Goal: Task Accomplishment & Management: Use online tool/utility

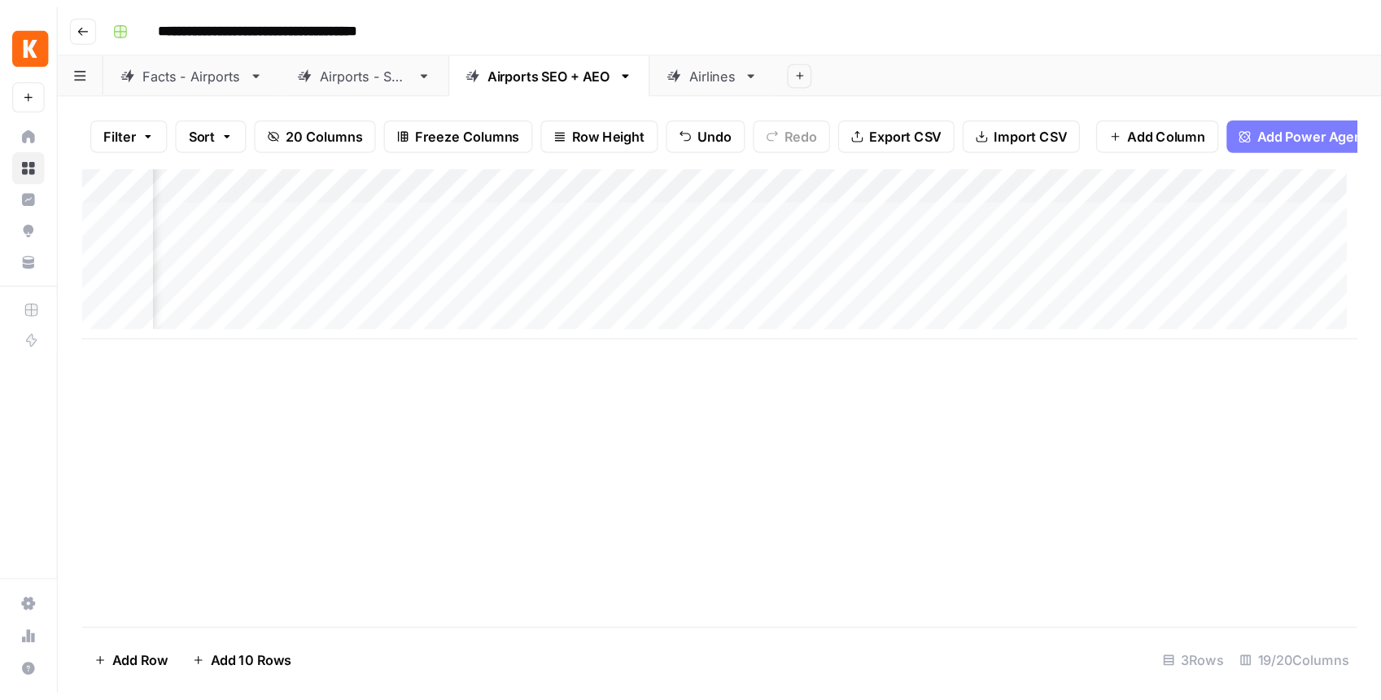
scroll to position [0, 1926]
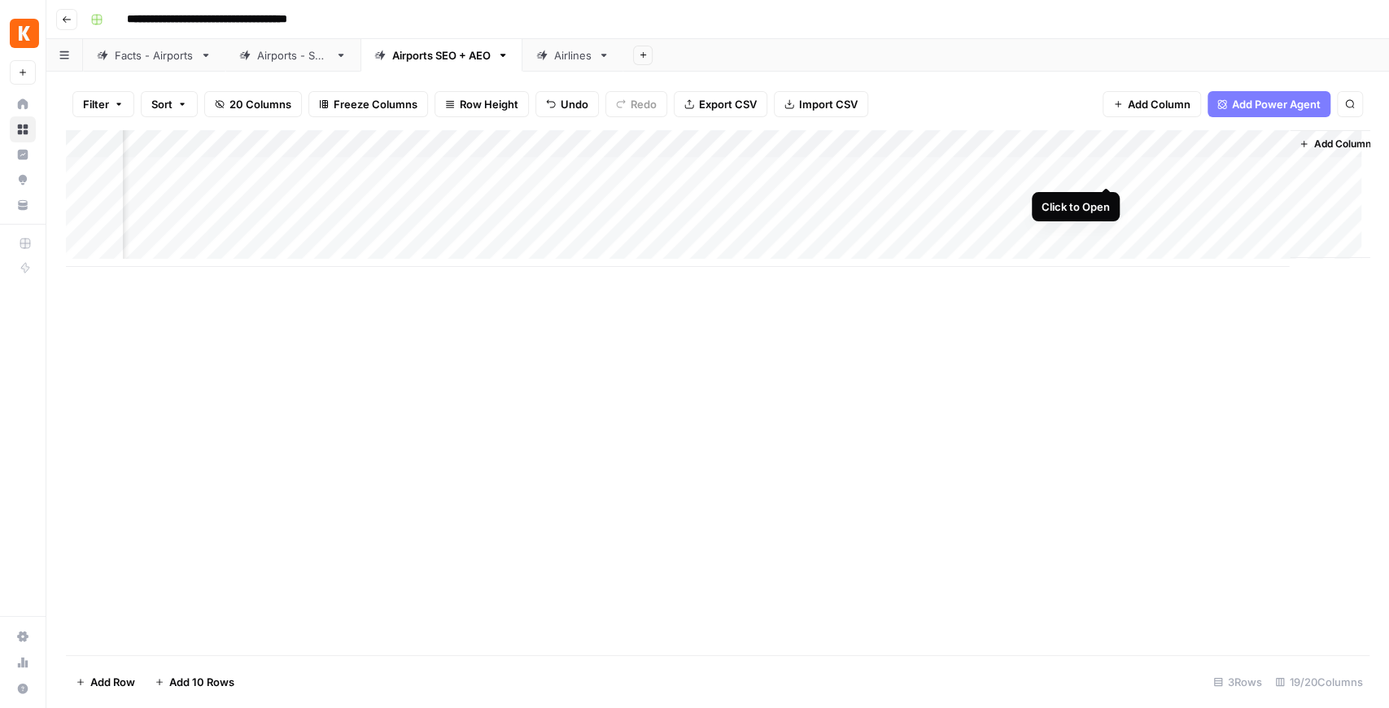
click at [1105, 170] on div "Add Column" at bounding box center [717, 198] width 1303 height 137
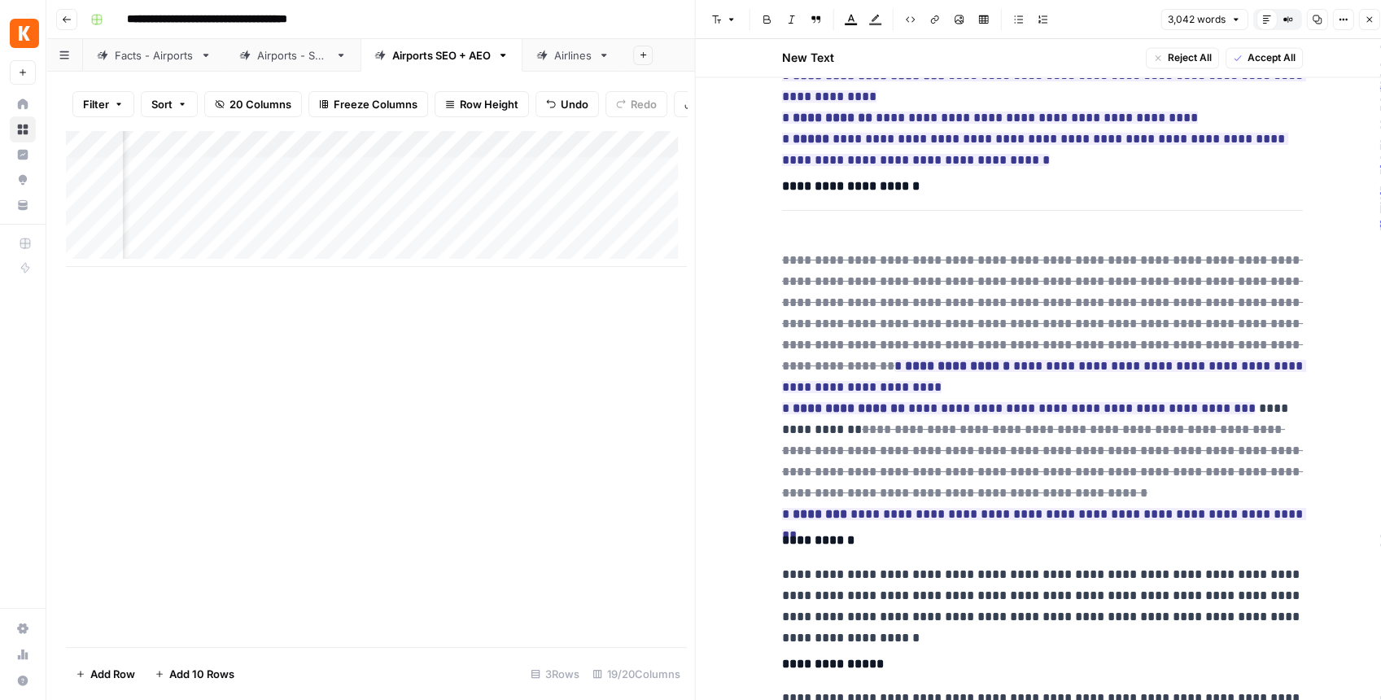
scroll to position [2006, 0]
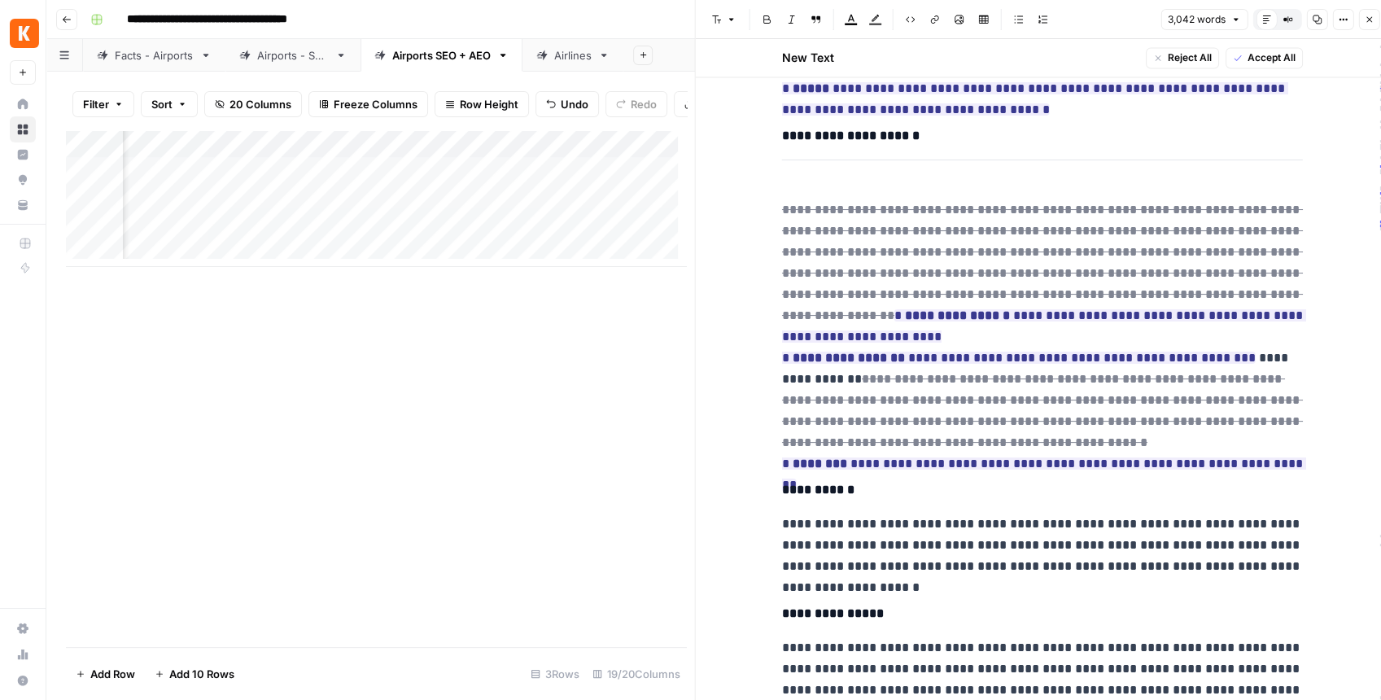
click at [1110, 24] on icon "button" at bounding box center [1368, 20] width 10 height 10
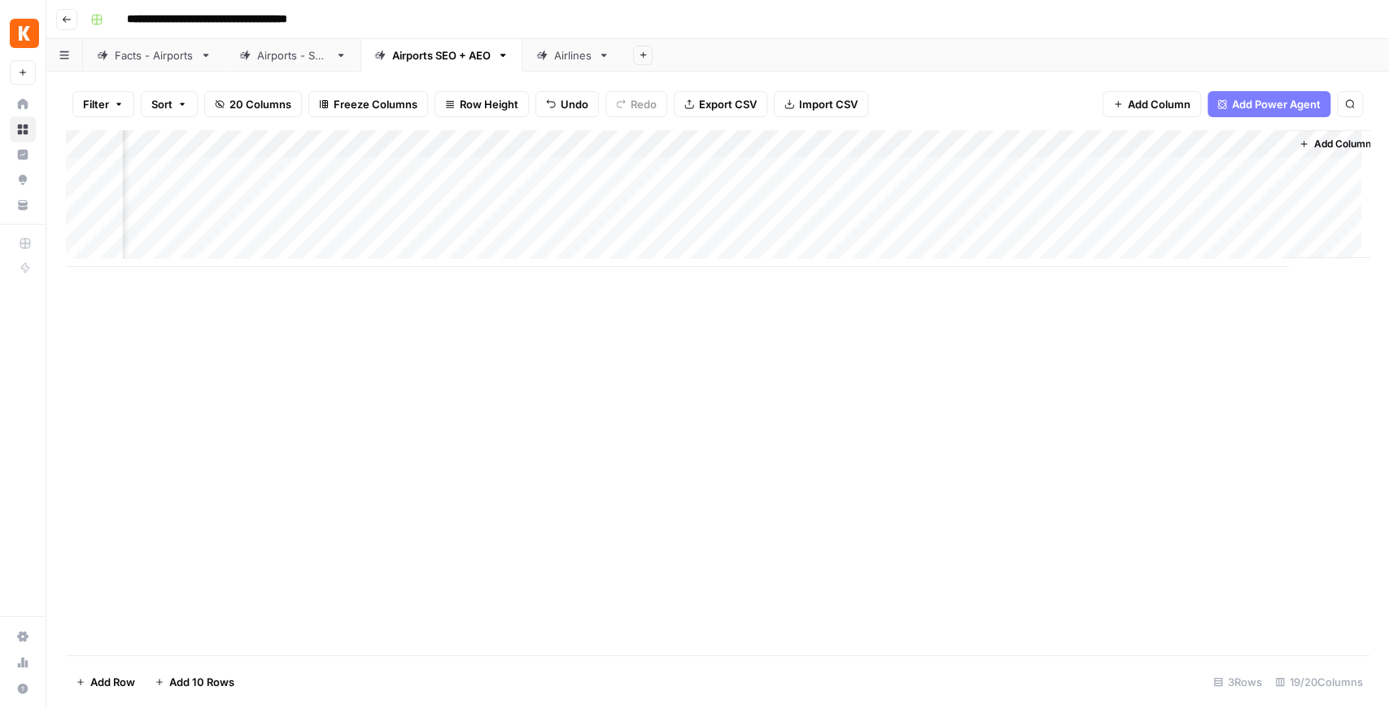
click at [1110, 171] on div "Add Column" at bounding box center [717, 198] width 1303 height 137
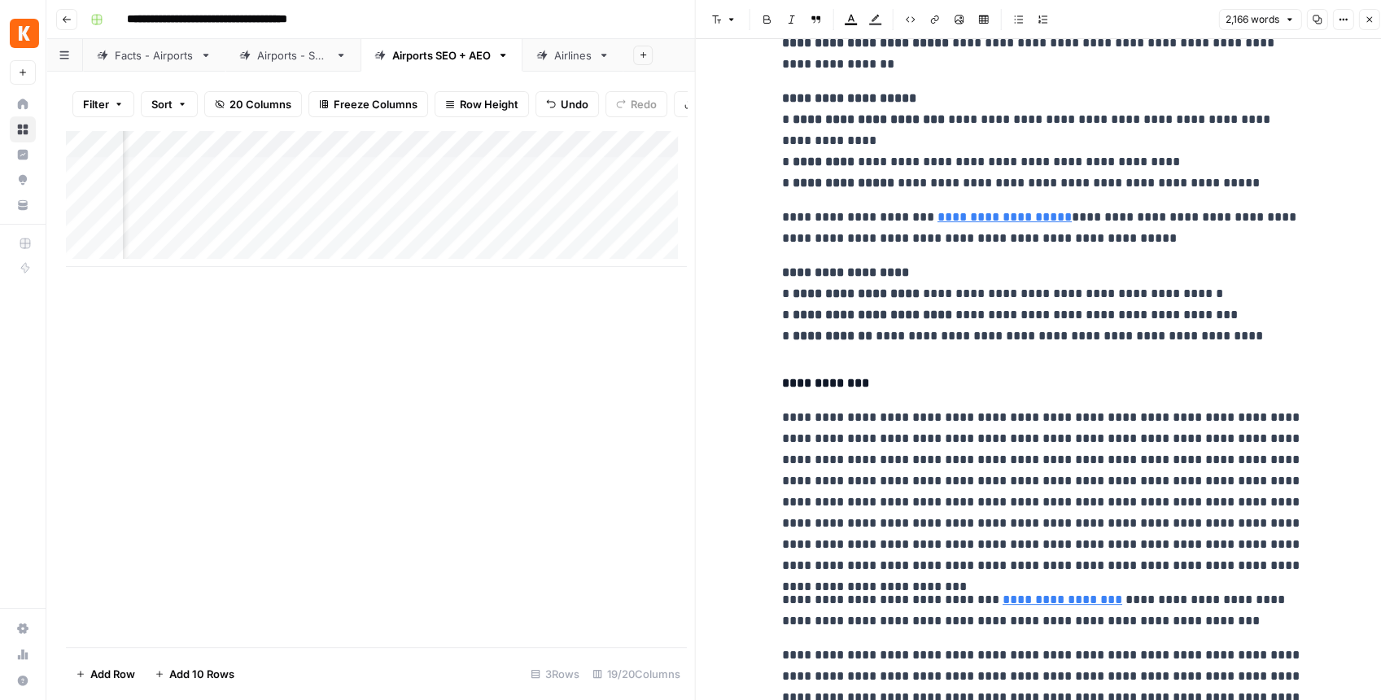
scroll to position [2820, 0]
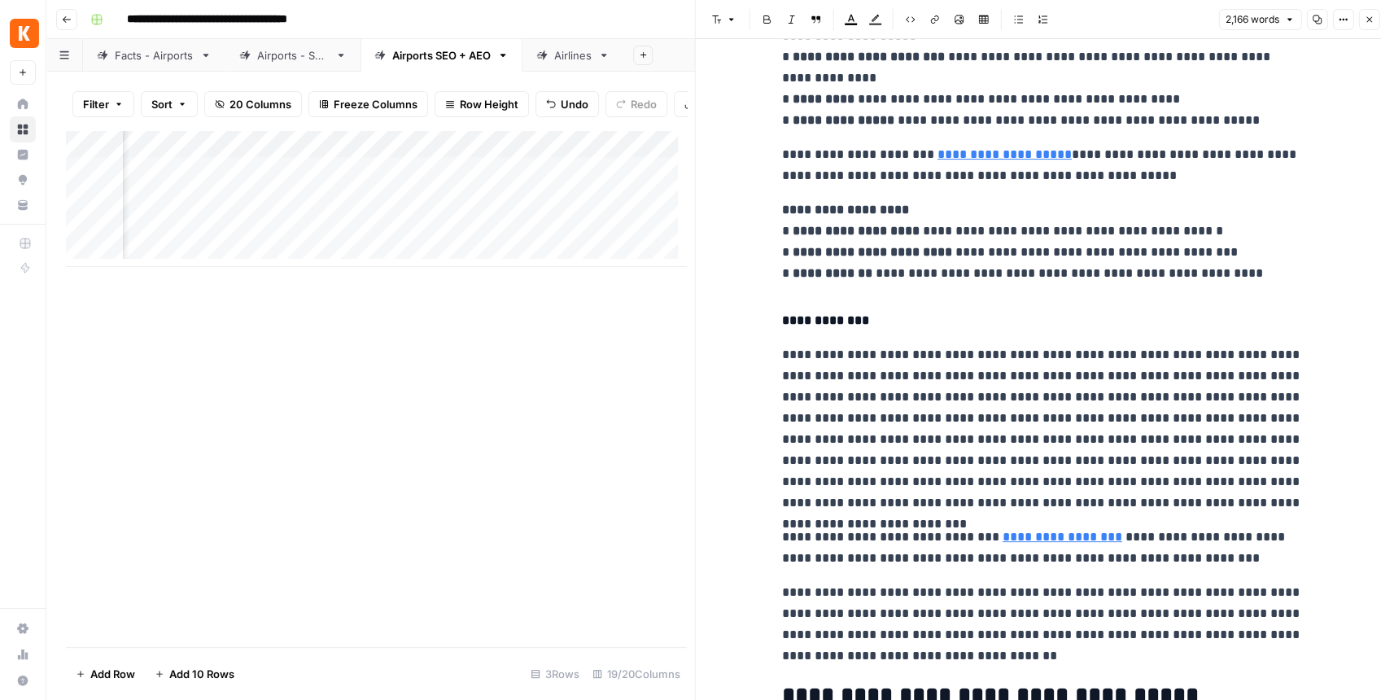
click at [1110, 24] on button "Copy" at bounding box center [1316, 19] width 21 height 21
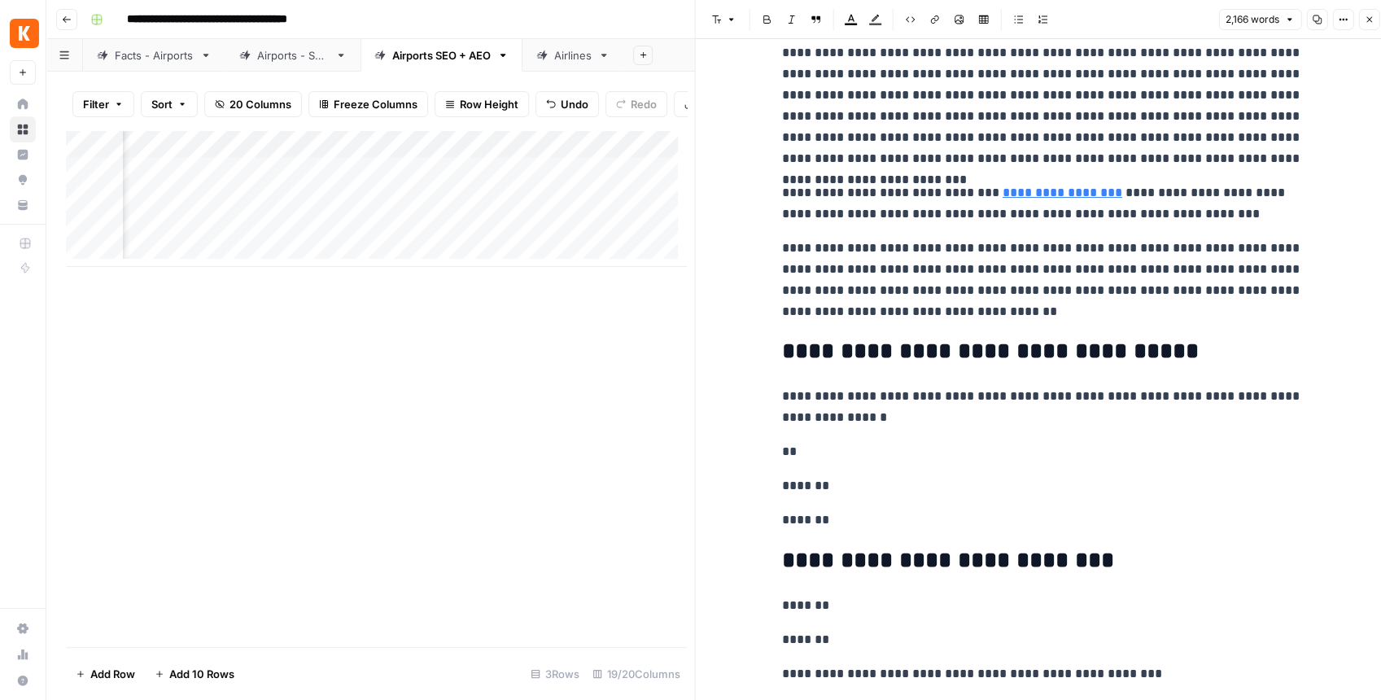
scroll to position [3150, 0]
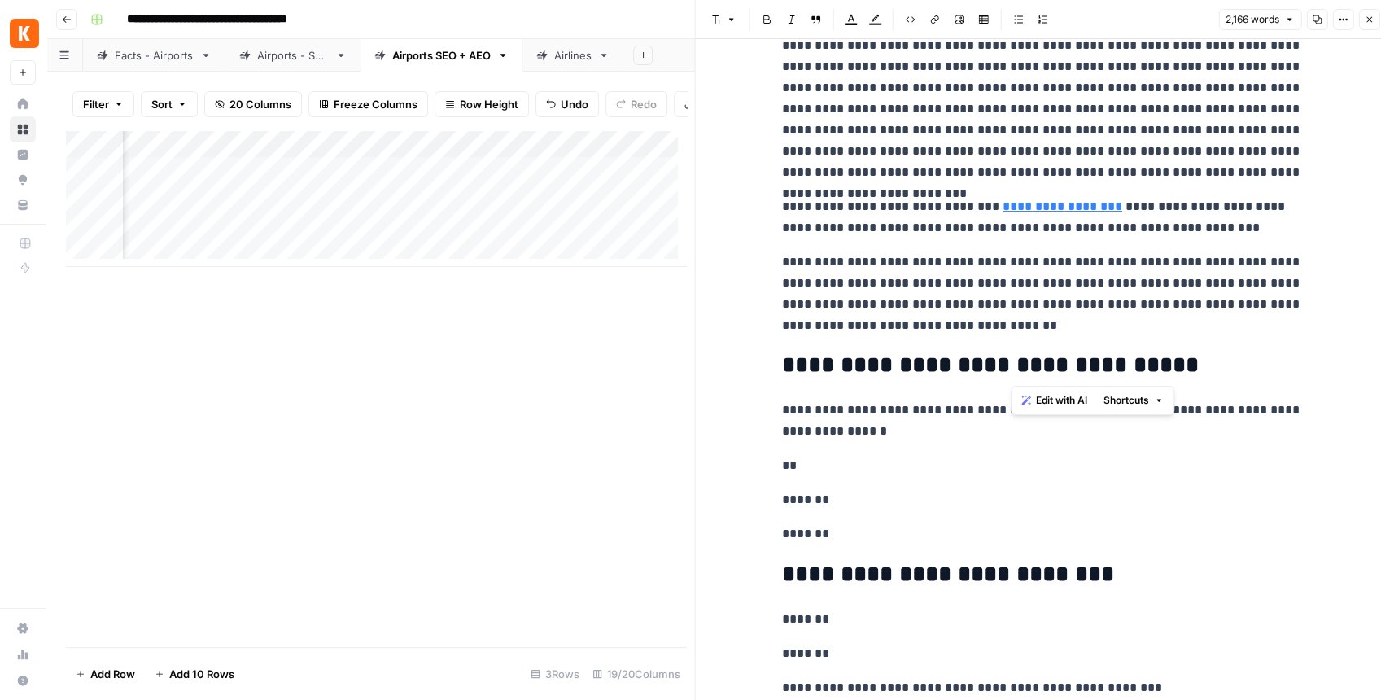
drag, startPoint x: 1080, startPoint y: 337, endPoint x: 1012, endPoint y: 321, distance: 70.2
click at [1067, 309] on p "**********" at bounding box center [1042, 293] width 521 height 85
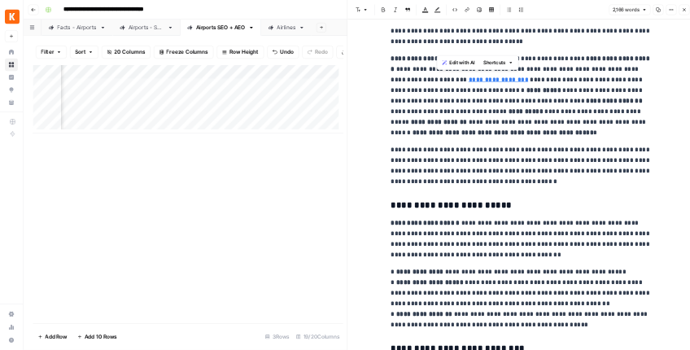
scroll to position [0, 0]
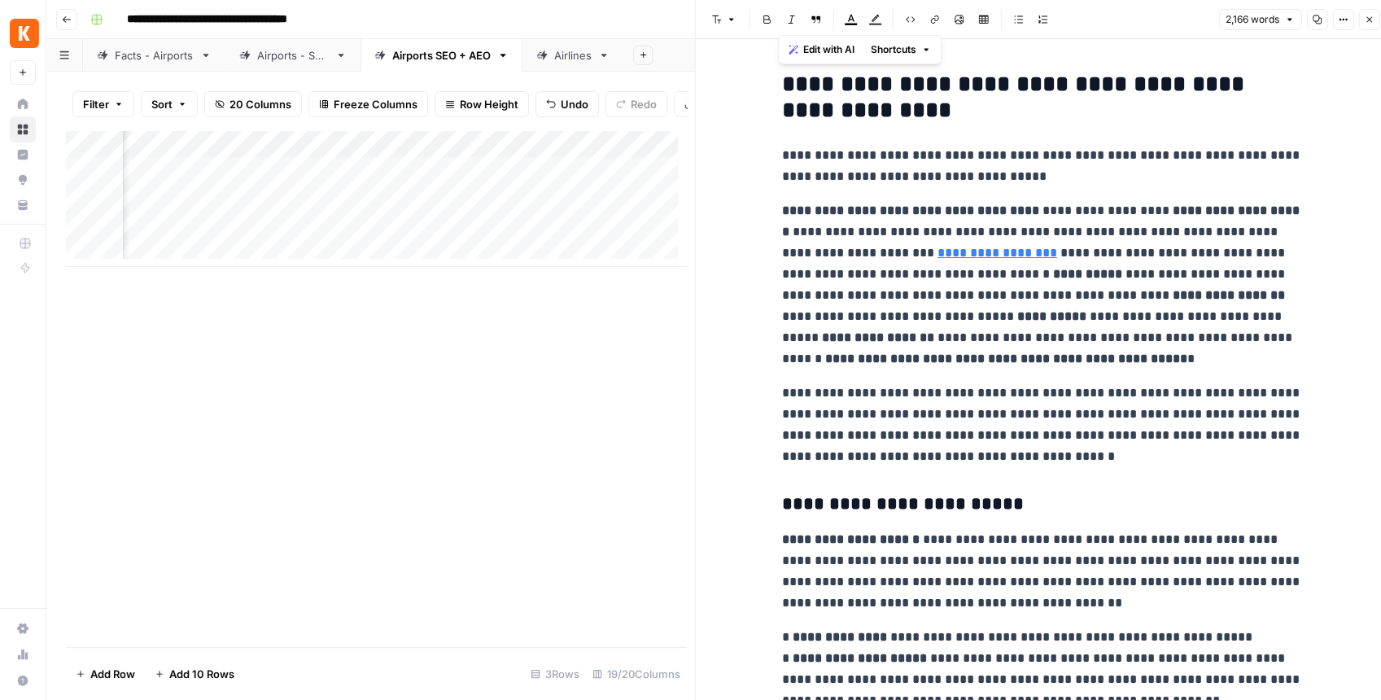
drag, startPoint x: 1248, startPoint y: 286, endPoint x: 745, endPoint y: 74, distance: 545.4
copy div "**********"
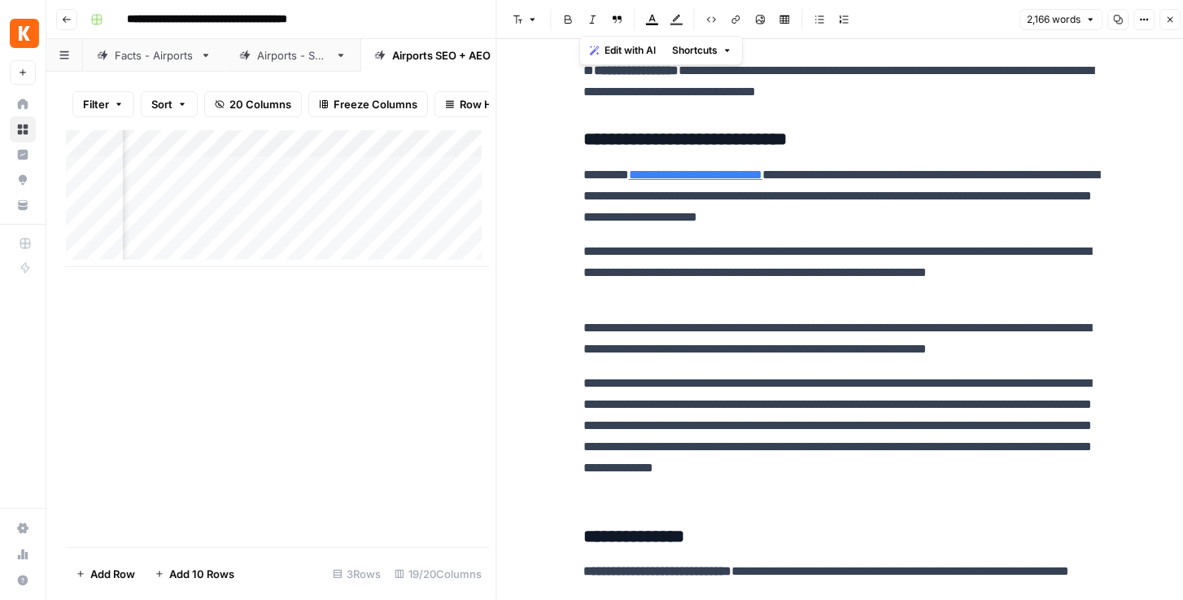
scroll to position [0, 1986]
click at [408, 175] on div "Add Column" at bounding box center [277, 198] width 423 height 137
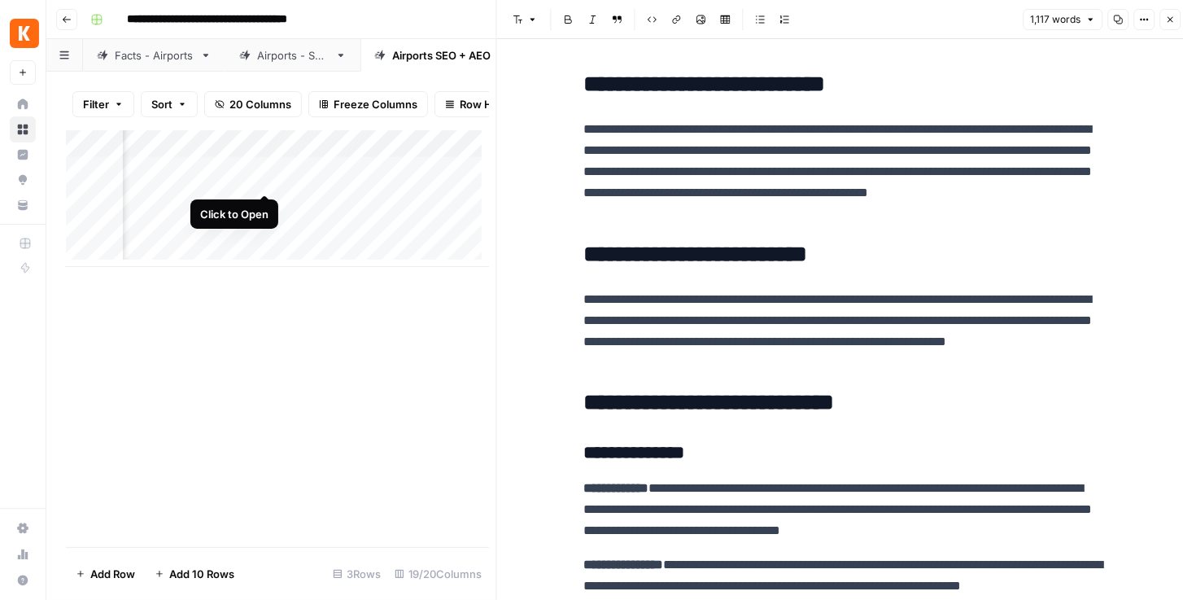
click at [261, 177] on div "Add Column" at bounding box center [277, 198] width 423 height 137
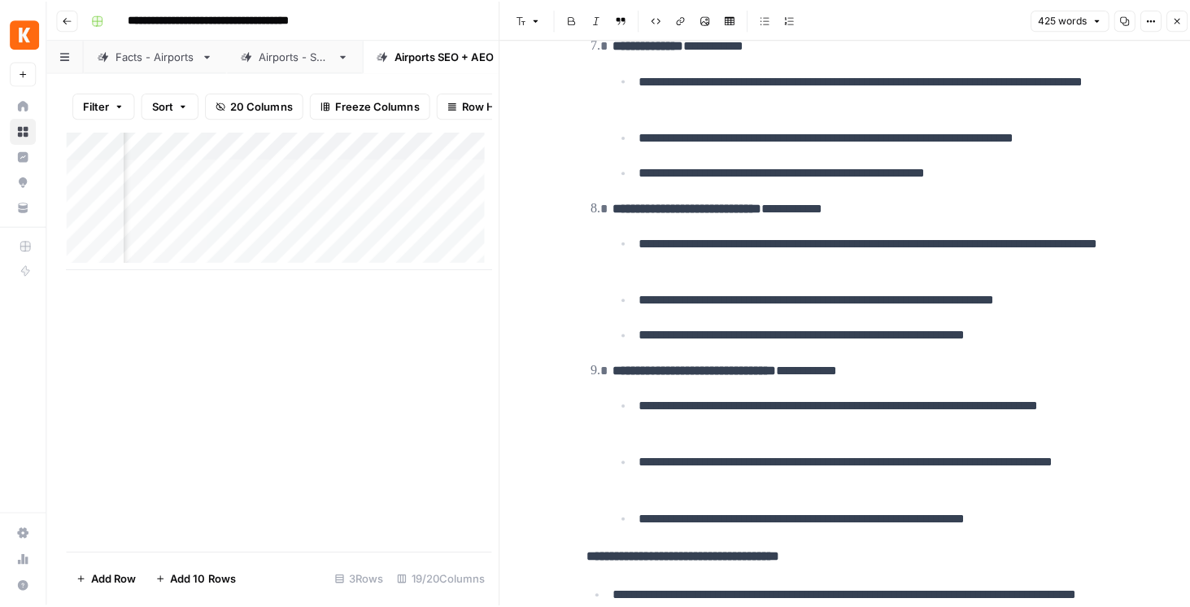
scroll to position [1183, 0]
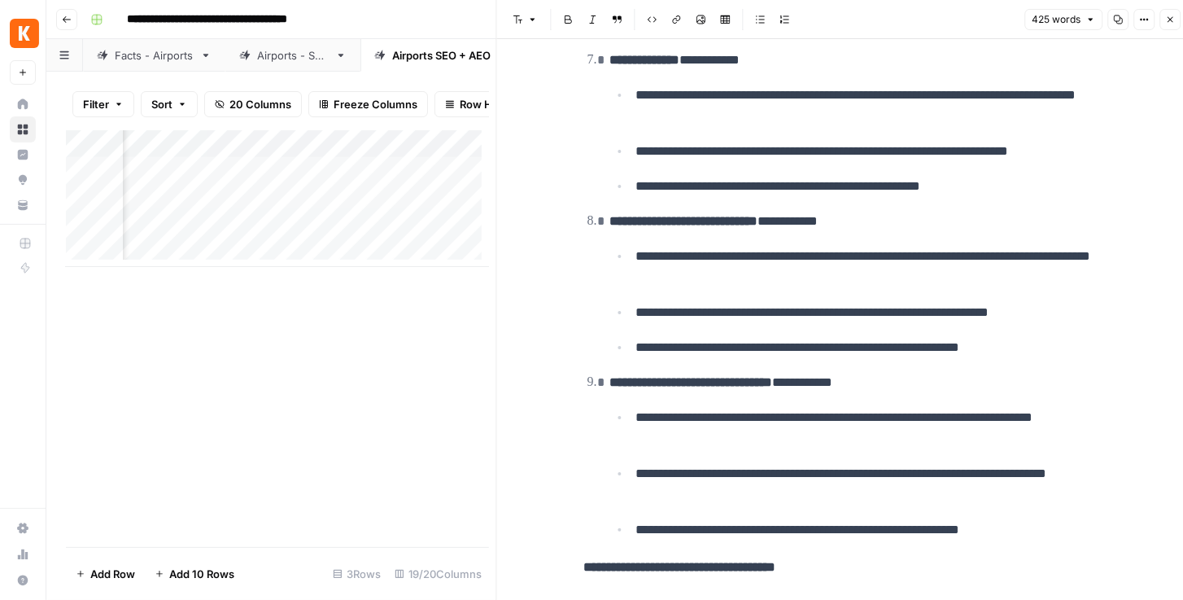
click at [1110, 17] on icon "button" at bounding box center [1170, 20] width 10 height 10
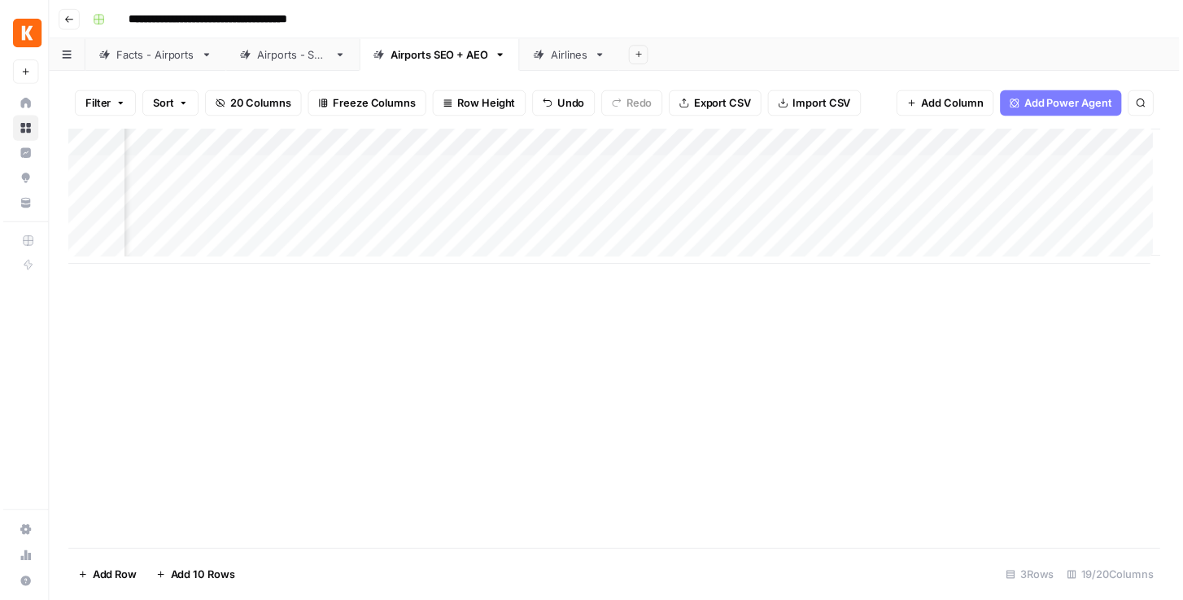
scroll to position [0, 2143]
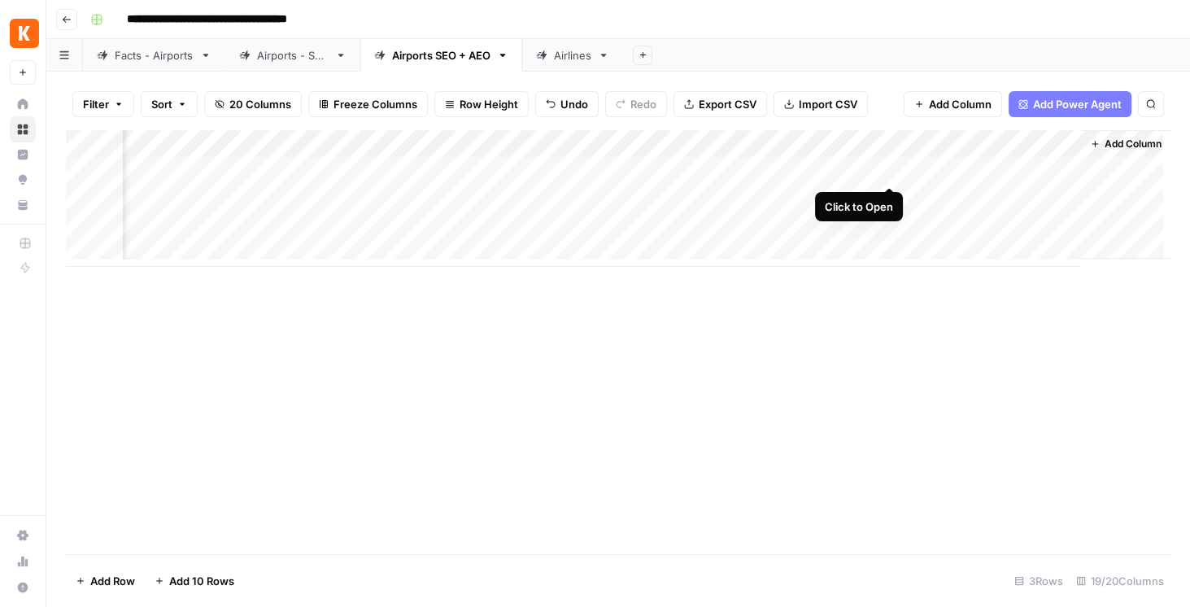
click at [890, 170] on div "Add Column" at bounding box center [618, 198] width 1105 height 137
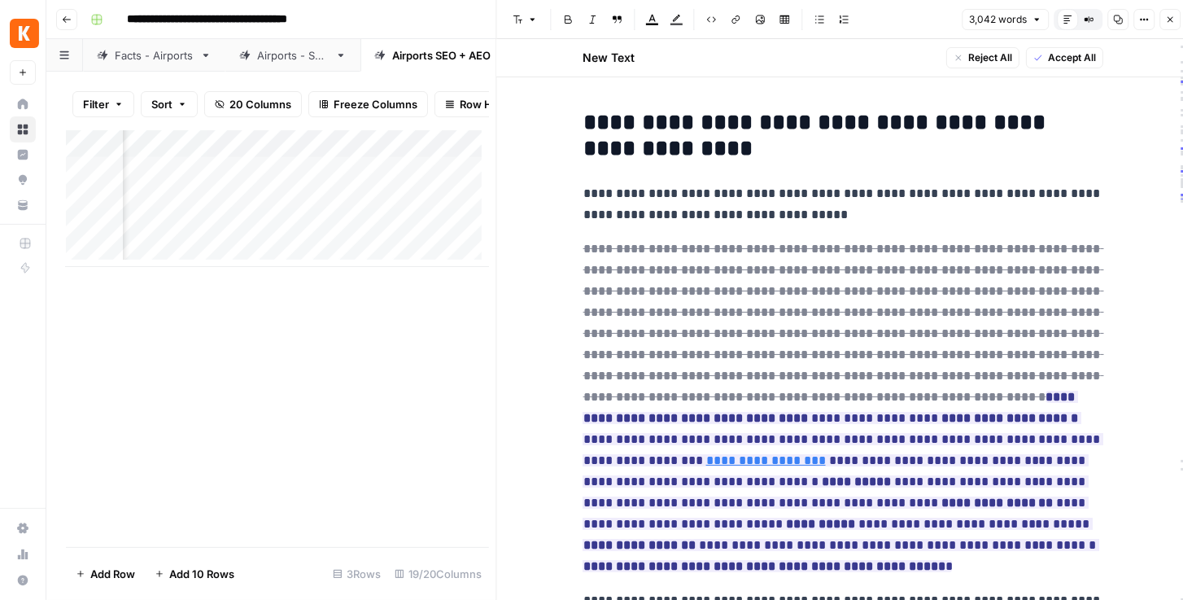
click at [1110, 24] on button "Close" at bounding box center [1169, 19] width 21 height 21
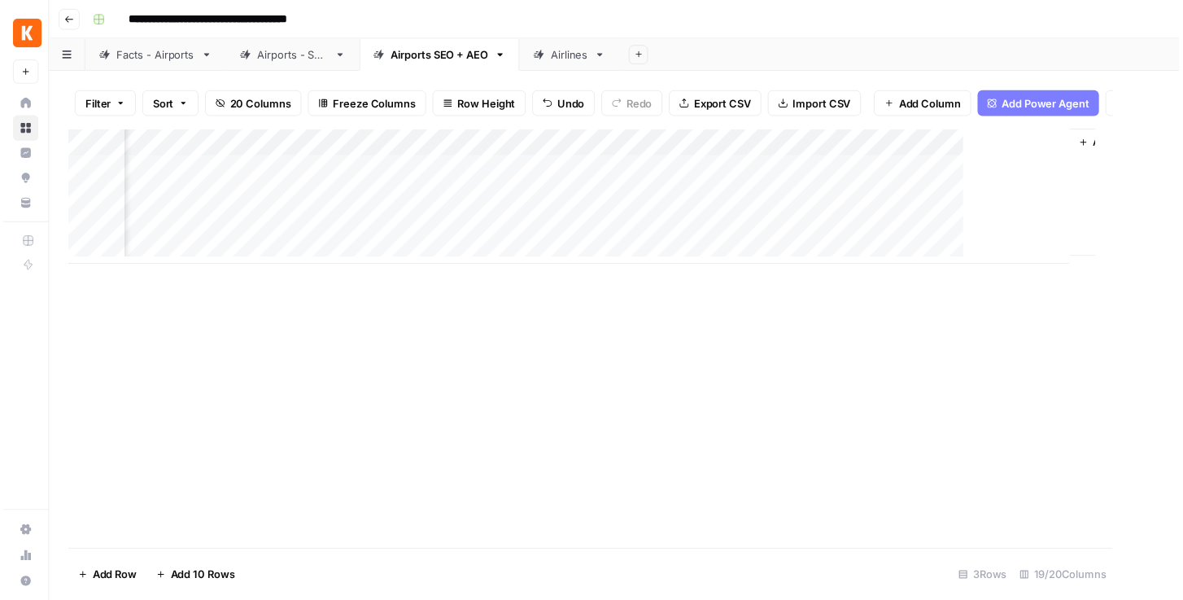
scroll to position [0, 2123]
click at [1073, 168] on div "Add Column" at bounding box center [618, 198] width 1105 height 137
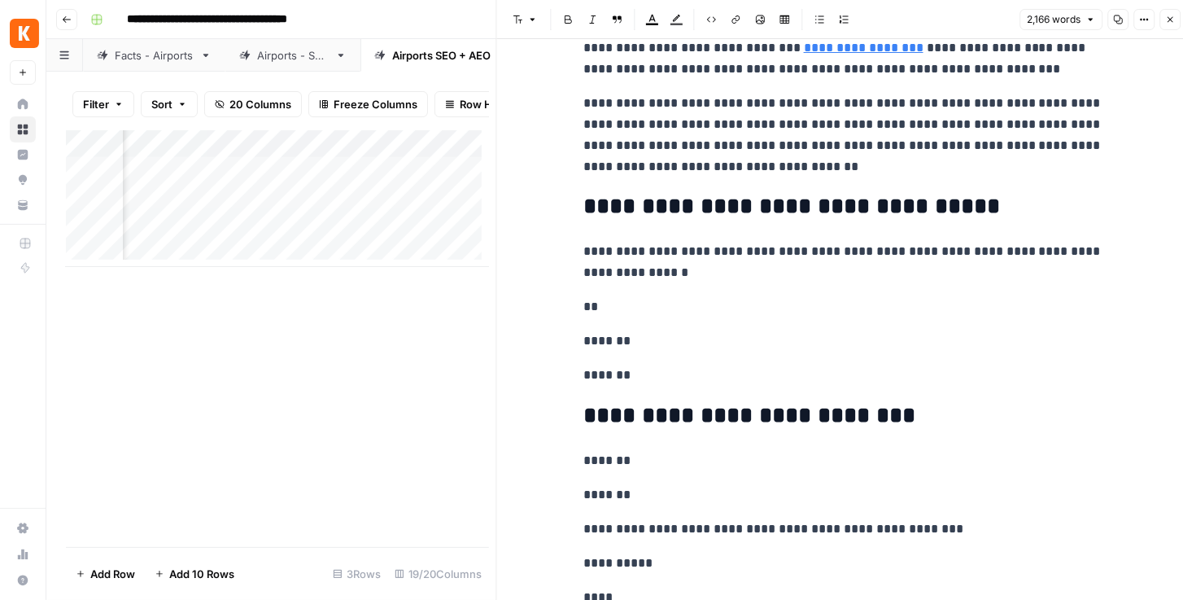
scroll to position [3347, 0]
